Goal: Information Seeking & Learning: Learn about a topic

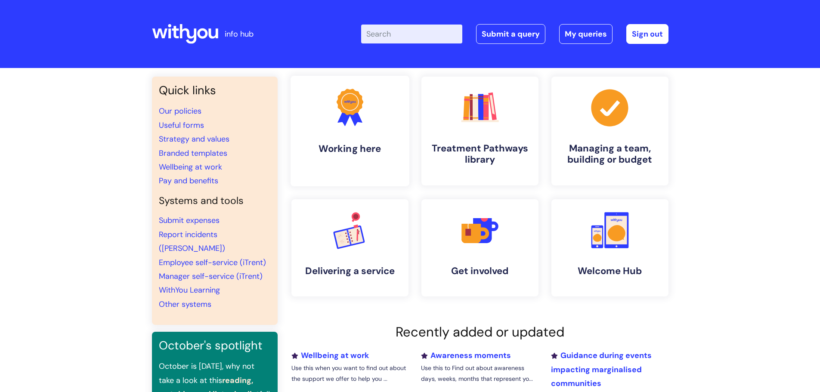
click at [354, 112] on icon at bounding box center [349, 102] width 27 height 26
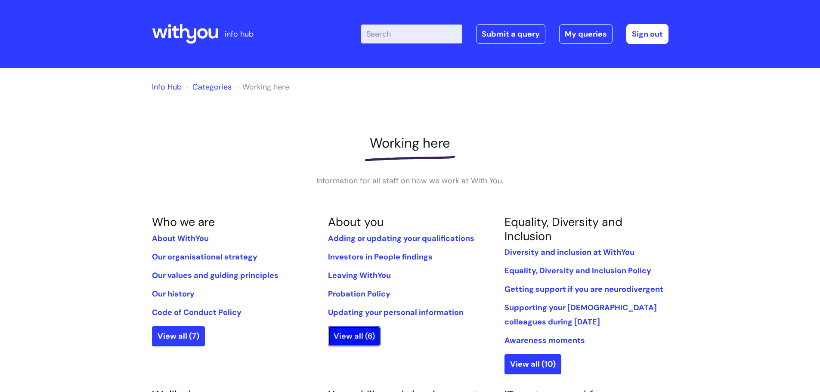
click at [366, 344] on link "View all (6)" at bounding box center [354, 336] width 53 height 20
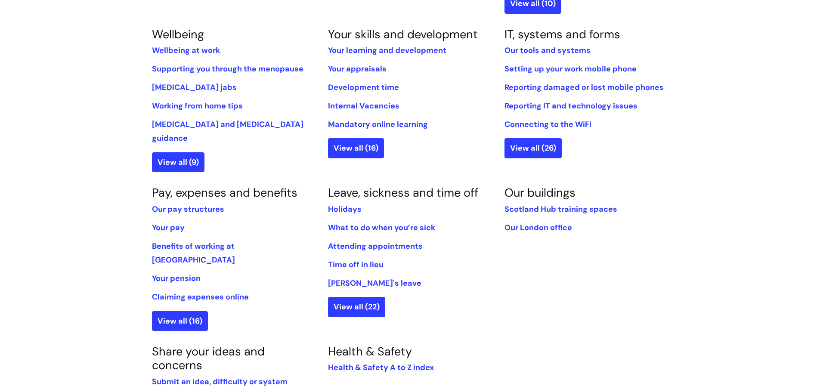
scroll to position [362, 0]
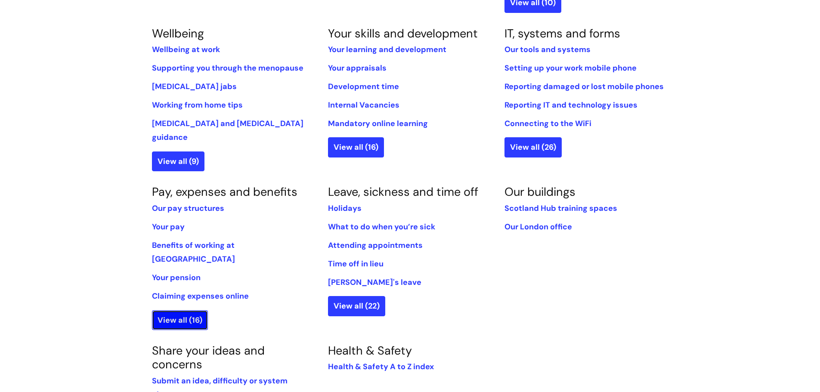
click at [179, 310] on link "View all (16)" at bounding box center [180, 320] width 56 height 20
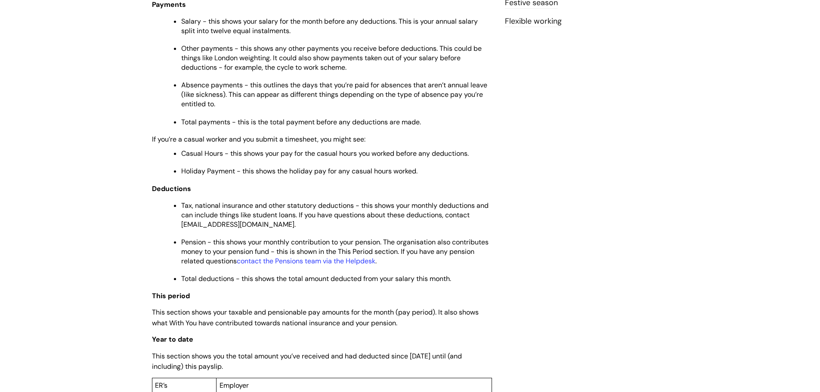
scroll to position [362, 0]
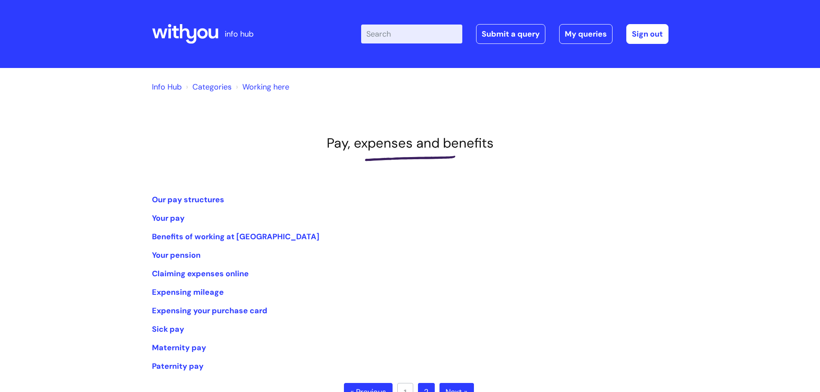
click at [97, 278] on div "Info Hub Categories Working here Pay, expenses and benefits Our pay structures …" at bounding box center [410, 253] width 820 height 370
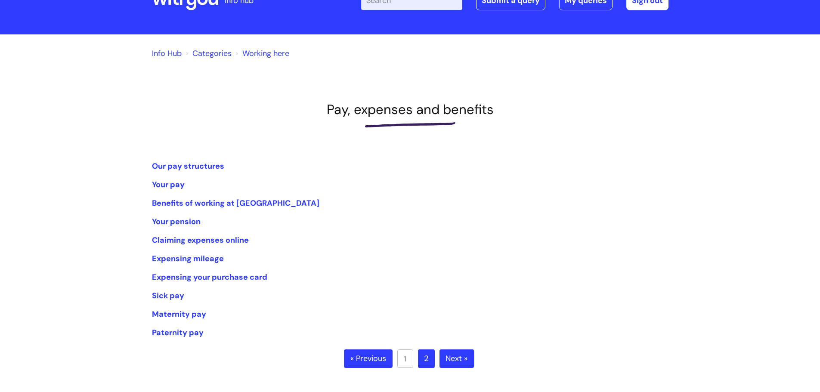
scroll to position [52, 0]
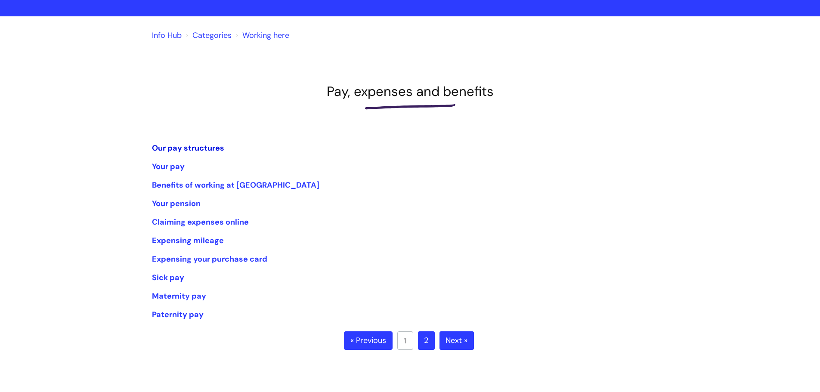
click at [171, 151] on link "Our pay structures" at bounding box center [188, 148] width 72 height 10
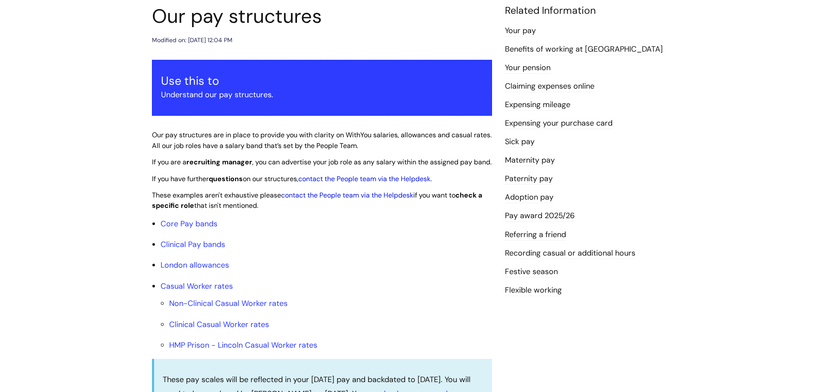
scroll to position [138, 0]
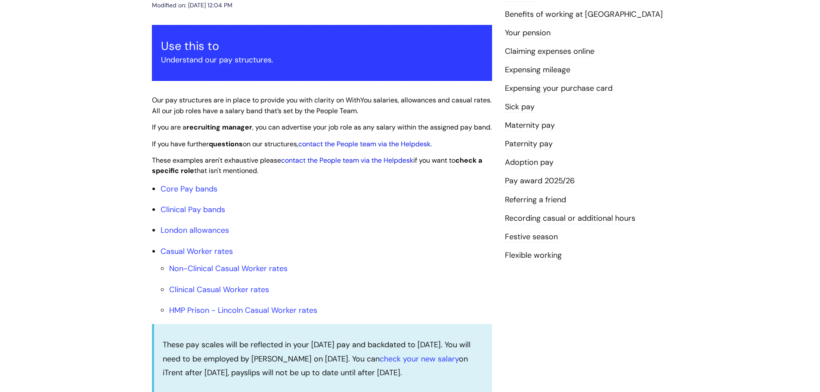
click at [528, 180] on link "Pay award 2025/26" at bounding box center [540, 181] width 70 height 11
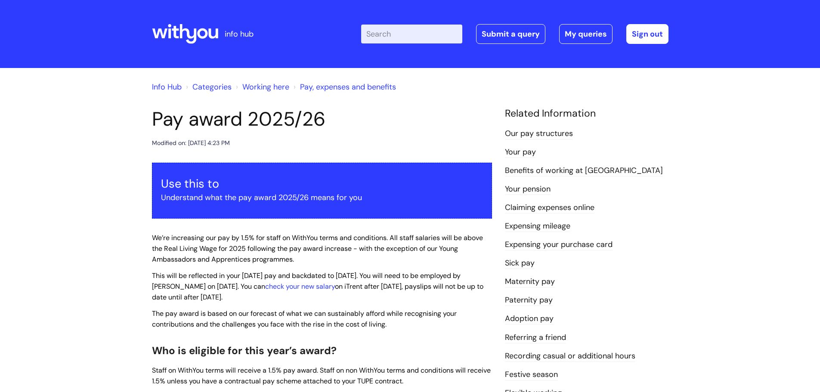
click at [85, 204] on div "Info Hub Categories Working here Pay, expenses and benefits Pay award 2025/26 M…" at bounding box center [410, 354] width 820 height 573
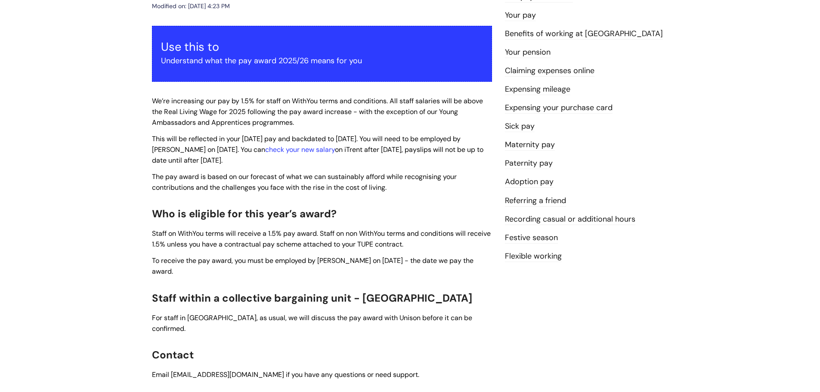
scroll to position [69, 0]
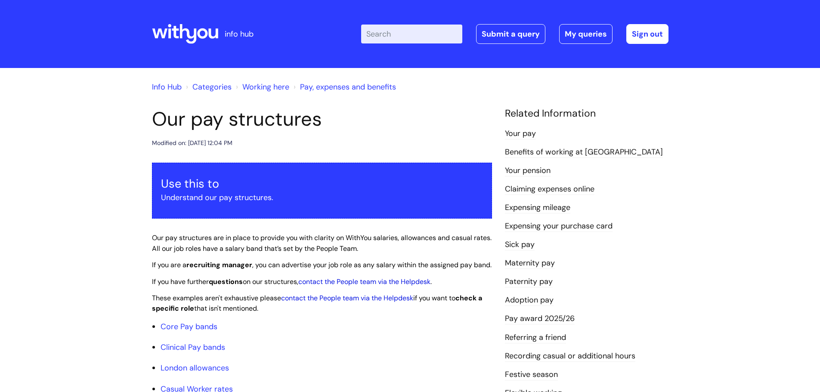
scroll to position [138, 0]
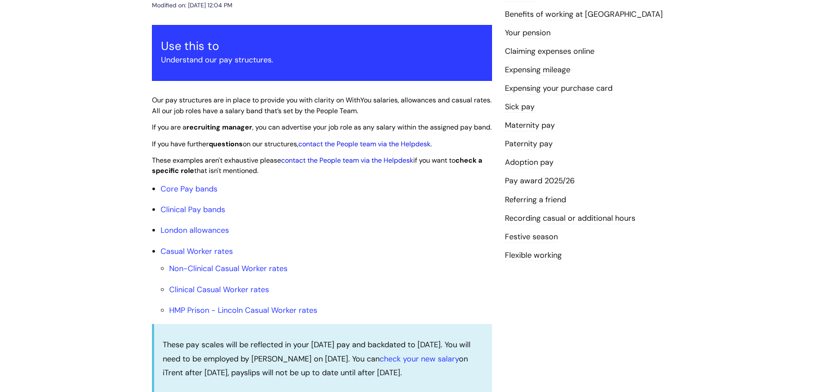
click at [202, 194] on link "Core Pay bands" at bounding box center [189, 189] width 57 height 10
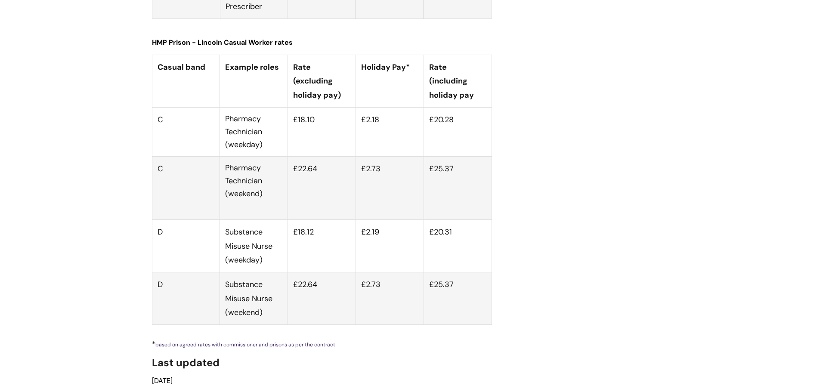
scroll to position [3243, 0]
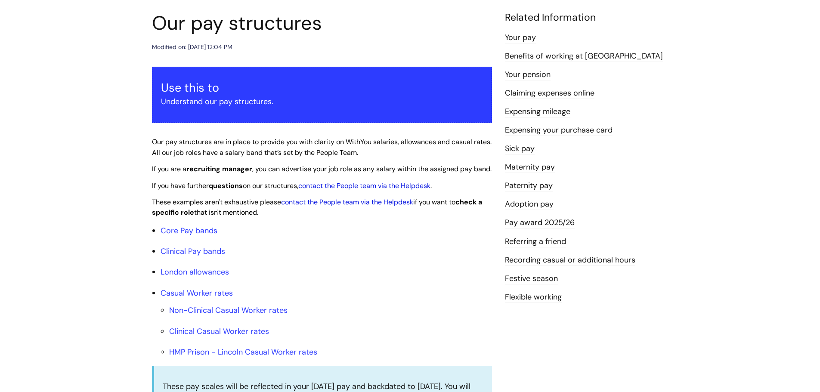
scroll to position [91, 0]
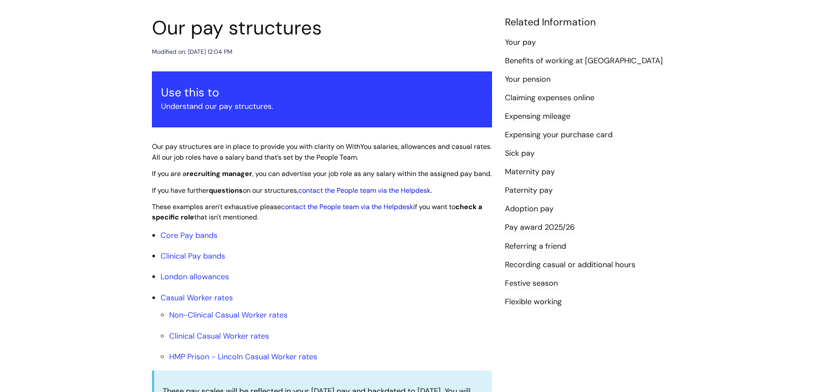
click at [597, 63] on link "Benefits of working at [GEOGRAPHIC_DATA]" at bounding box center [584, 61] width 158 height 11
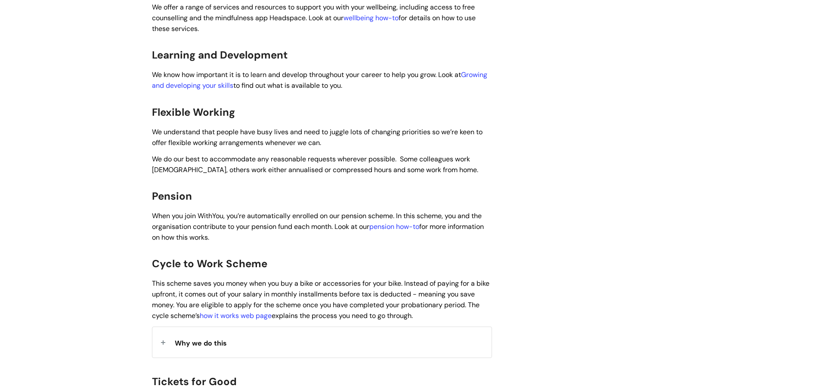
scroll to position [465, 0]
